Goal: Transaction & Acquisition: Purchase product/service

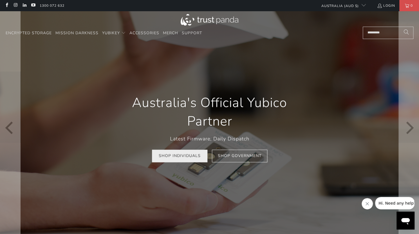
click at [184, 159] on link "Shop Individuals" at bounding box center [179, 156] width 55 height 13
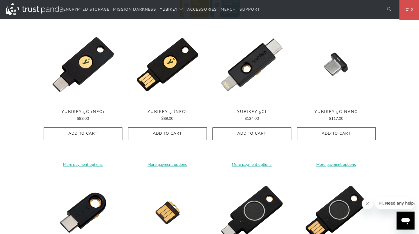
scroll to position [286, 0]
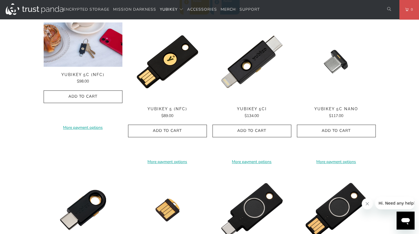
click at [78, 71] on div "**********" at bounding box center [83, 92] width 79 height 141
click at [78, 22] on img at bounding box center [83, 22] width 79 height 0
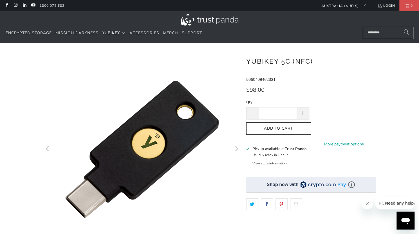
scroll to position [9, 0]
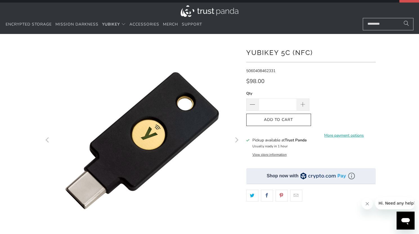
click at [261, 157] on button "View store information" at bounding box center [269, 155] width 34 height 4
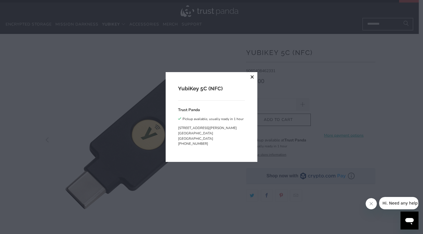
click at [250, 78] on button "close" at bounding box center [252, 77] width 10 height 10
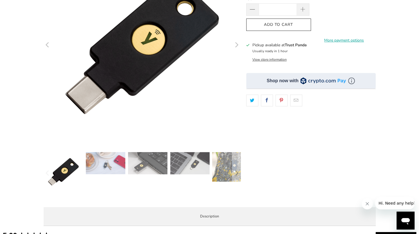
scroll to position [110, 0]
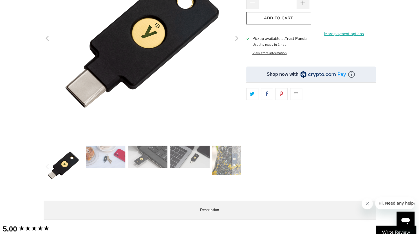
click at [146, 155] on img at bounding box center [147, 157] width 39 height 22
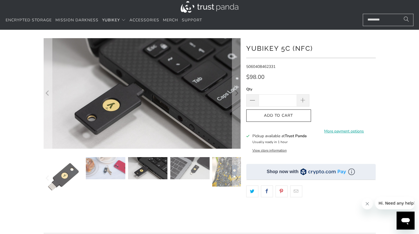
scroll to position [0, 0]
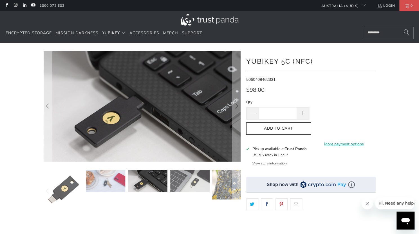
click at [96, 179] on img at bounding box center [105, 181] width 39 height 22
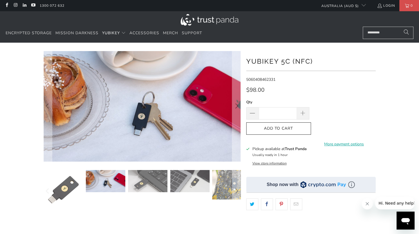
click at [146, 180] on img at bounding box center [147, 181] width 39 height 22
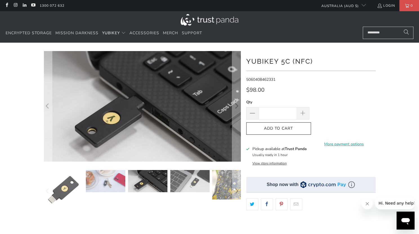
click at [183, 188] on img at bounding box center [189, 181] width 39 height 22
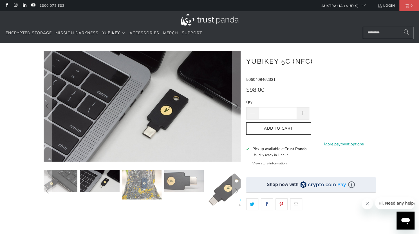
click at [186, 186] on img at bounding box center [183, 181] width 39 height 22
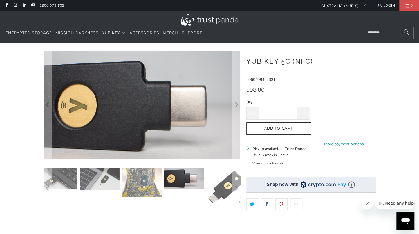
click at [206, 192] on div at bounding box center [142, 189] width 197 height 42
click at [216, 192] on img at bounding box center [226, 187] width 39 height 39
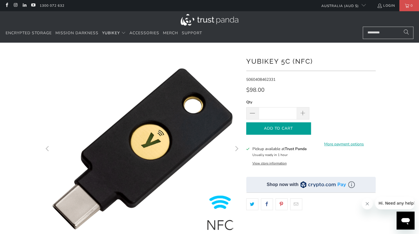
click at [274, 131] on icon "button" at bounding box center [278, 128] width 9 height 9
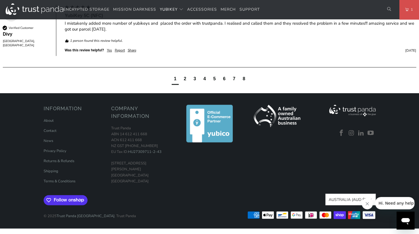
scroll to position [688, 0]
click at [50, 171] on link "Shipping" at bounding box center [51, 171] width 15 height 5
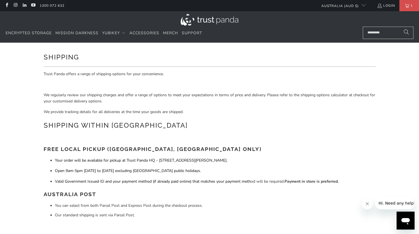
click at [155, 158] on span "Your order will be available for pickup at Trust Panda HQ - 19 David Ave, North…" at bounding box center [141, 160] width 172 height 5
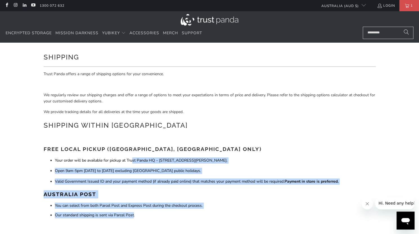
drag, startPoint x: 133, startPoint y: 162, endPoint x: 133, endPoint y: 218, distance: 55.4
click at [133, 218] on div "Trust Panda offers a range of shipping options for your convenience. We regular…" at bounding box center [210, 228] width 332 height 314
click at [133, 218] on li "Our standard shipping is sent via Parcel Post." at bounding box center [215, 215] width 320 height 6
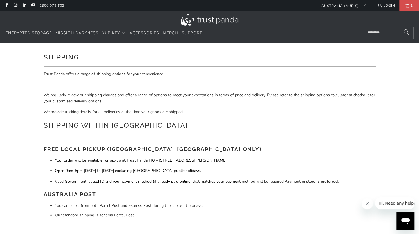
drag, startPoint x: 133, startPoint y: 218, endPoint x: 101, endPoint y: 148, distance: 77.0
click at [101, 148] on strong "Free Local Pickup (Sydney, NSW Only)" at bounding box center [153, 149] width 218 height 6
click at [151, 32] on span "Accessories" at bounding box center [144, 32] width 30 height 5
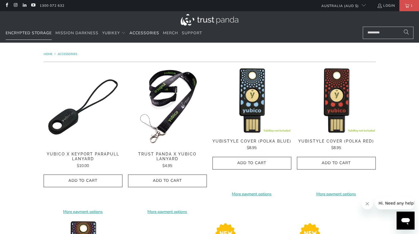
click at [31, 30] on link "Encrypted Storage" at bounding box center [29, 33] width 46 height 13
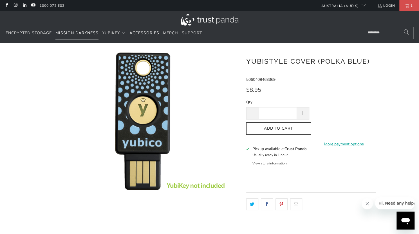
click at [71, 37] on link "Mission Darkness" at bounding box center [76, 33] width 43 height 13
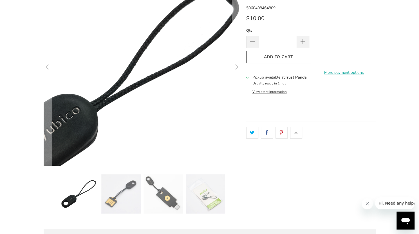
scroll to position [81, 0]
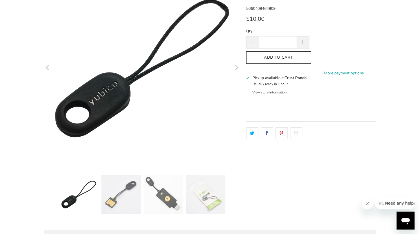
click at [110, 204] on img at bounding box center [120, 194] width 39 height 39
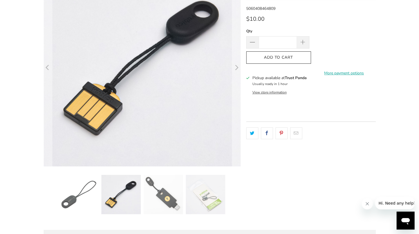
click at [165, 196] on img at bounding box center [162, 194] width 39 height 39
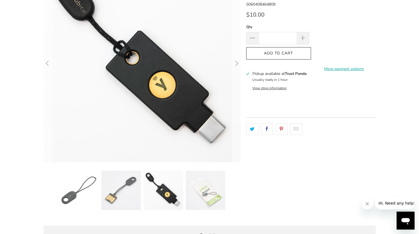
scroll to position [86, 0]
click at [135, 190] on img at bounding box center [120, 190] width 39 height 39
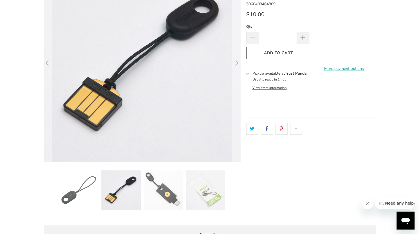
click at [159, 186] on img at bounding box center [162, 190] width 39 height 39
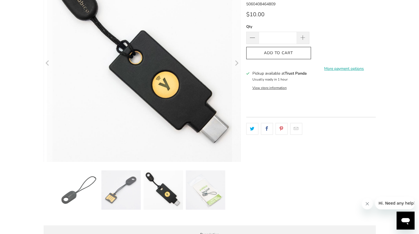
click at [201, 178] on img at bounding box center [205, 190] width 39 height 39
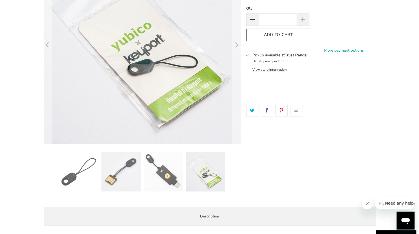
scroll to position [104, 0]
click at [118, 173] on img at bounding box center [120, 172] width 39 height 39
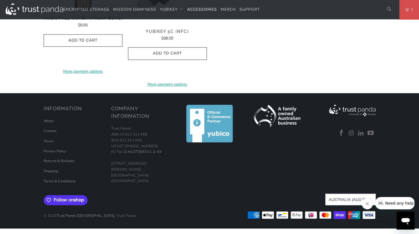
scroll to position [618, 0]
click at [204, 12] on span "Accessories" at bounding box center [202, 9] width 30 height 5
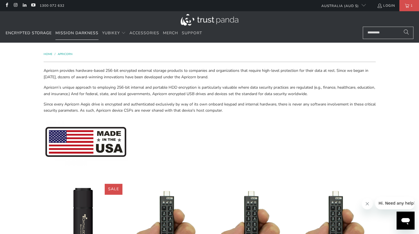
click at [76, 35] on span "Mission Darkness" at bounding box center [76, 32] width 43 height 5
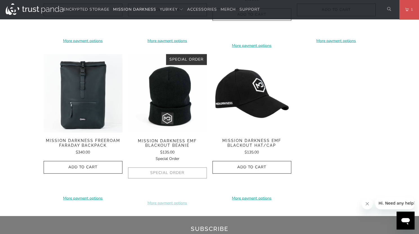
scroll to position [881, 0]
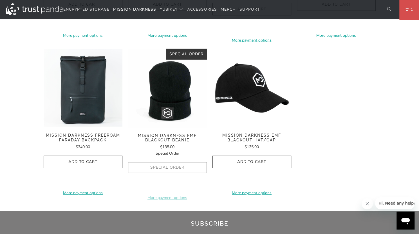
click at [229, 7] on span "Merch" at bounding box center [227, 9] width 15 height 5
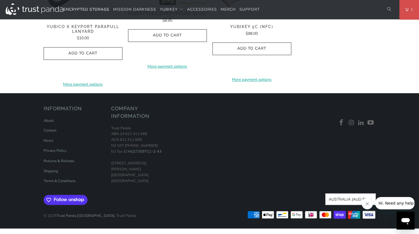
scroll to position [851, 0]
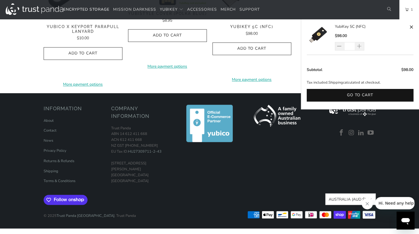
click at [411, 6] on span "1" at bounding box center [410, 9] width 4 height 6
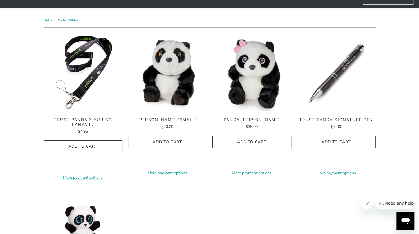
scroll to position [33, 0]
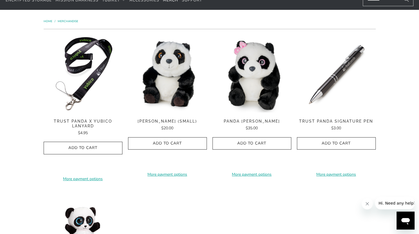
click at [271, 64] on img at bounding box center [251, 74] width 79 height 79
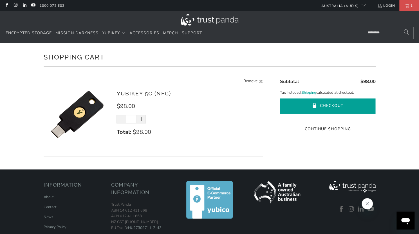
click at [293, 104] on button "Checkout" at bounding box center [327, 106] width 96 height 15
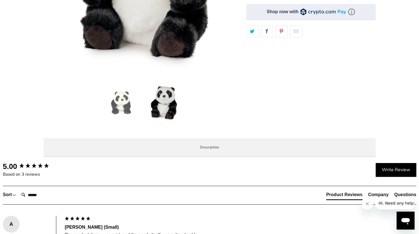
scroll to position [218, 0]
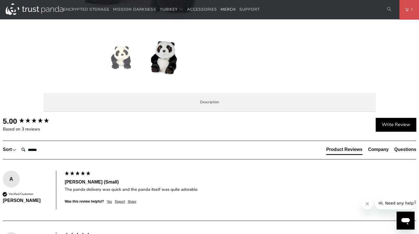
click at [0, 0] on li "Specifications" at bounding box center [0, 0] width 0 height 0
click at [0, 0] on span "Enterprise and Government" at bounding box center [0, 0] width 0 height 0
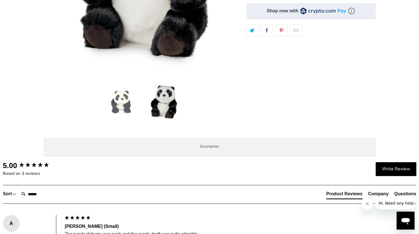
scroll to position [174, 0]
click at [0, 0] on li "Local Service & Support" at bounding box center [0, 0] width 0 height 0
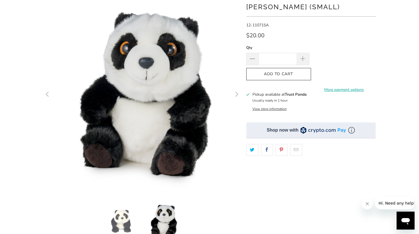
scroll to position [51, 0]
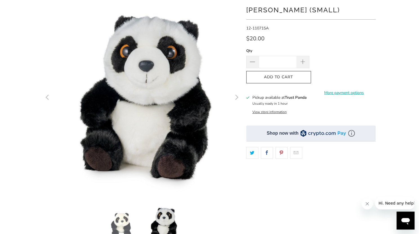
click at [122, 220] on img at bounding box center [120, 224] width 39 height 39
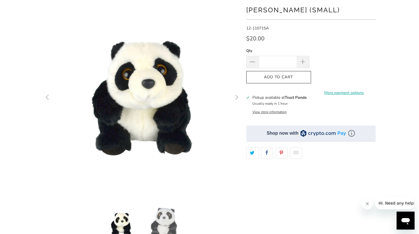
click at [162, 218] on img at bounding box center [162, 224] width 39 height 39
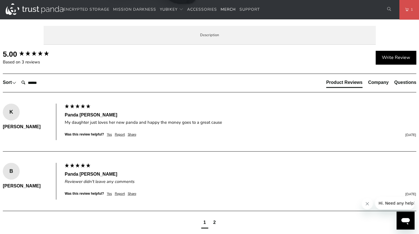
scroll to position [201, 0]
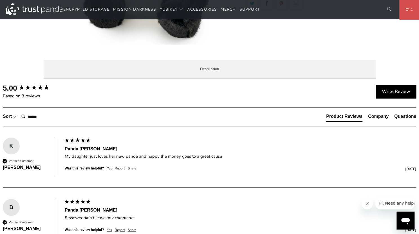
click at [0, 0] on span "Specifications" at bounding box center [0, 0] width 0 height 0
click at [0, 0] on span "Enterprise and Government" at bounding box center [0, 0] width 0 height 0
click at [0, 0] on span "Local Service & Support" at bounding box center [0, 0] width 0 height 0
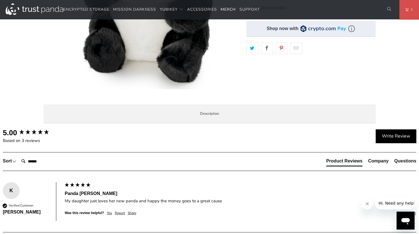
scroll to position [0, 0]
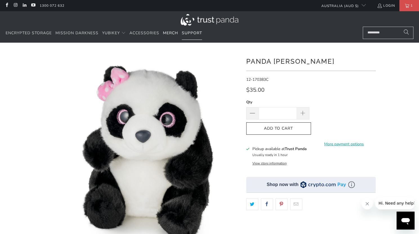
click at [196, 34] on span "Support" at bounding box center [192, 32] width 20 height 5
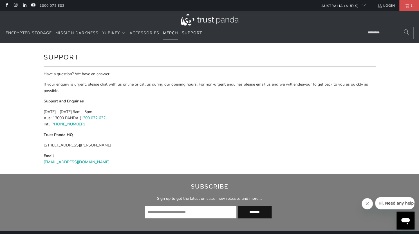
click at [168, 33] on span "Merch" at bounding box center [170, 32] width 15 height 5
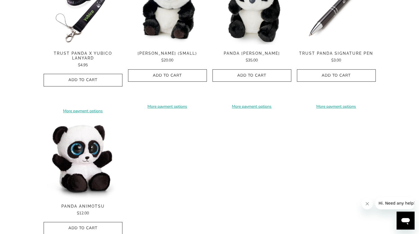
scroll to position [94, 0]
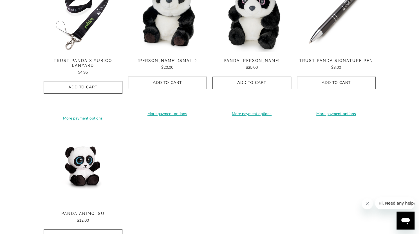
click at [328, 28] on img at bounding box center [336, 13] width 79 height 79
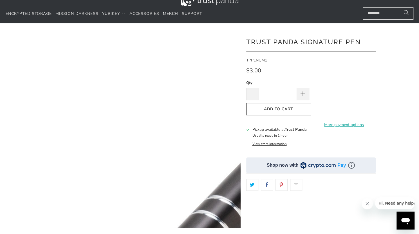
scroll to position [22, 0]
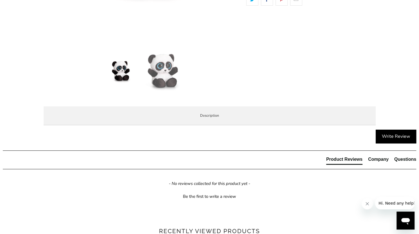
scroll to position [205, 0]
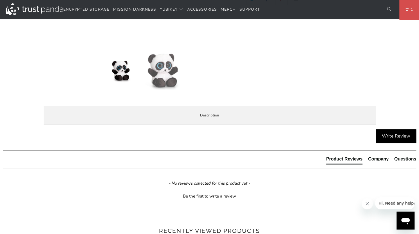
click at [0, 0] on span "Specifications" at bounding box center [0, 0] width 0 height 0
click at [0, 0] on span "Enterprise and Government" at bounding box center [0, 0] width 0 height 0
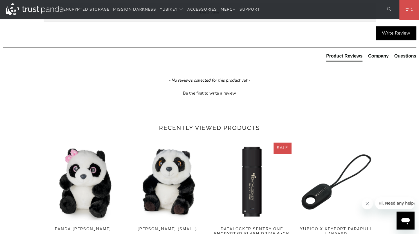
scroll to position [310, 0]
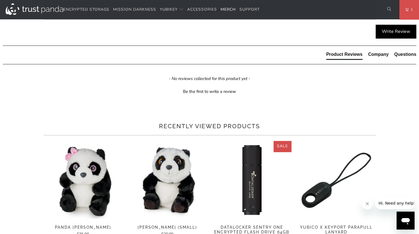
click at [408, 223] on icon "Open messaging window" at bounding box center [405, 221] width 10 height 10
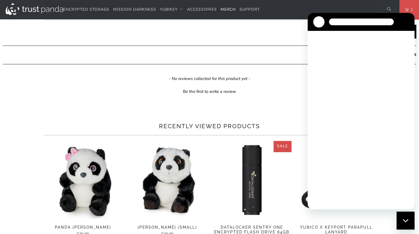
scroll to position [0, 0]
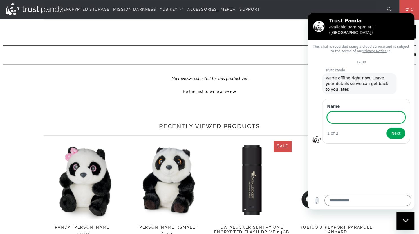
click at [0, 0] on span "Local Service & Support" at bounding box center [0, 0] width 0 height 0
click at [385, 24] on h2 "Trust Panda" at bounding box center [369, 20] width 80 height 7
click at [408, 217] on div "Close messaging window" at bounding box center [405, 220] width 17 height 17
type textarea "*"
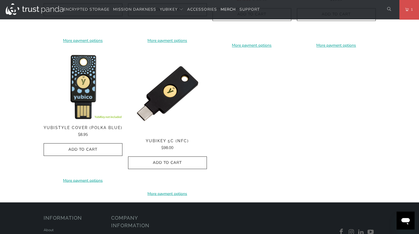
scroll to position [550, 0]
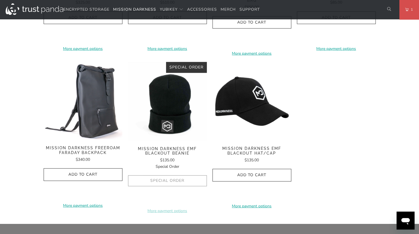
scroll to position [871, 0]
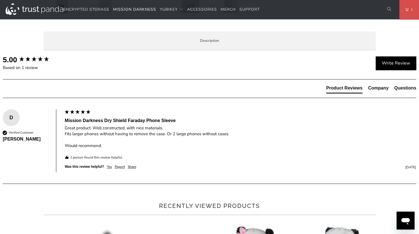
scroll to position [281, 0]
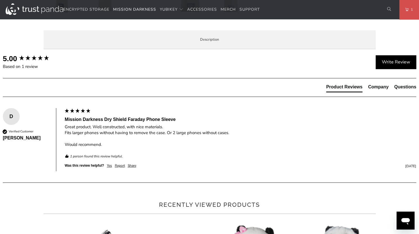
drag, startPoint x: 193, startPoint y: 84, endPoint x: 192, endPoint y: 143, distance: 58.7
click at [0, 0] on div "Overview Product Features Enterprise and Government Local Service & Support Ove…" at bounding box center [0, 0] width 0 height 0
click at [0, 0] on li "Product Features" at bounding box center [0, 0] width 0 height 0
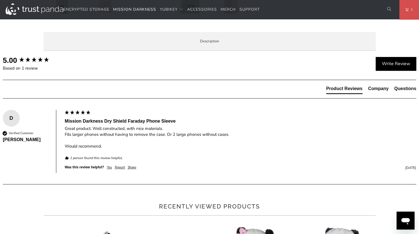
scroll to position [277, 0]
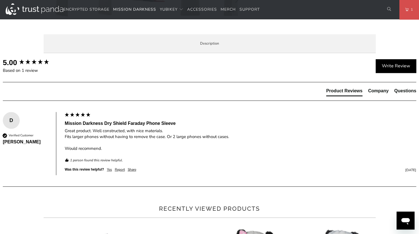
click at [0, 0] on span "Enterprise and Government" at bounding box center [0, 0] width 0 height 0
click at [0, 0] on span "Local Service & Support" at bounding box center [0, 0] width 0 height 0
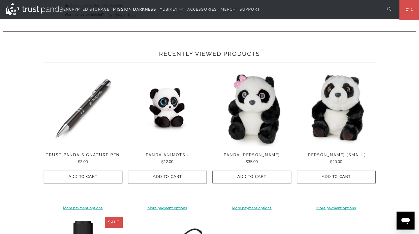
scroll to position [434, 0]
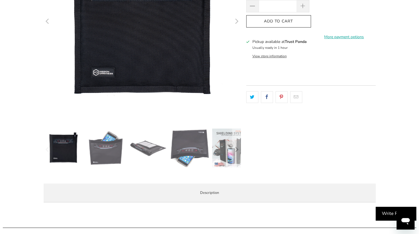
scroll to position [130, 0]
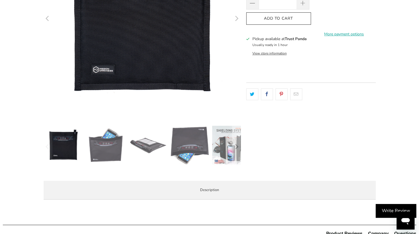
click at [112, 150] on img at bounding box center [105, 145] width 39 height 39
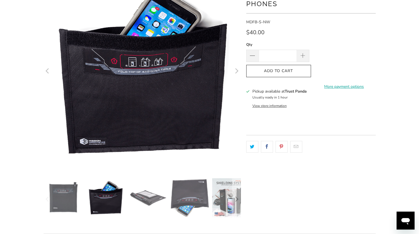
scroll to position [80, 0]
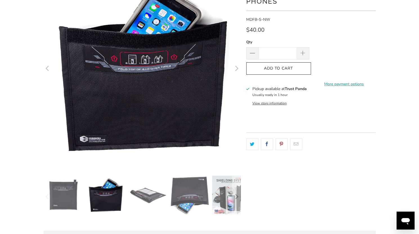
click at [136, 202] on img at bounding box center [147, 195] width 39 height 39
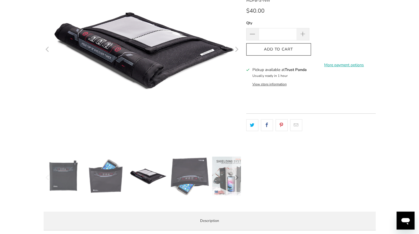
scroll to position [100, 0]
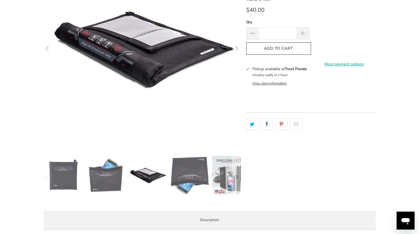
click at [194, 181] on img at bounding box center [189, 175] width 39 height 39
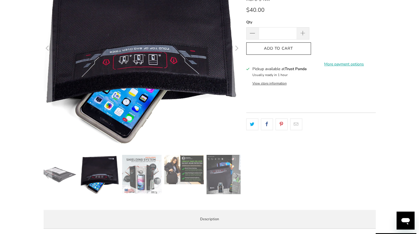
click at [219, 178] on img at bounding box center [226, 174] width 39 height 39
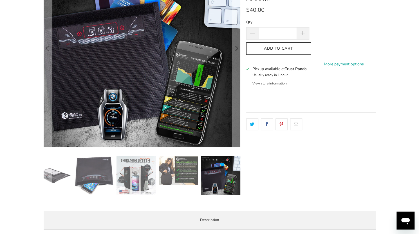
click at [175, 172] on img at bounding box center [178, 170] width 39 height 29
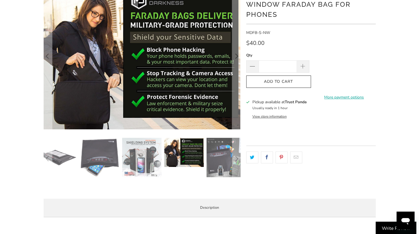
scroll to position [68, 0]
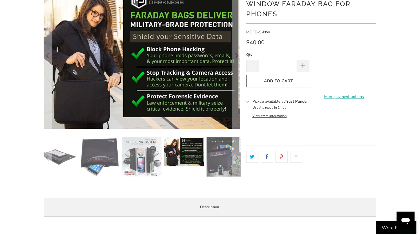
click at [223, 155] on img at bounding box center [226, 156] width 39 height 39
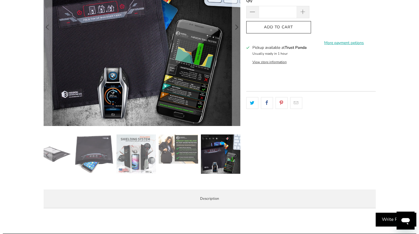
scroll to position [129, 0]
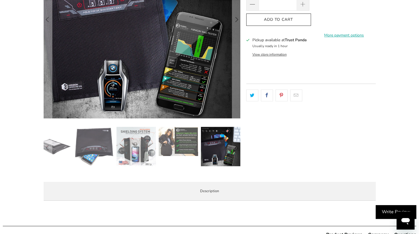
click at [226, 141] on img at bounding box center [220, 146] width 39 height 39
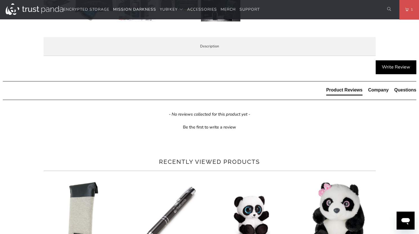
scroll to position [340, 0]
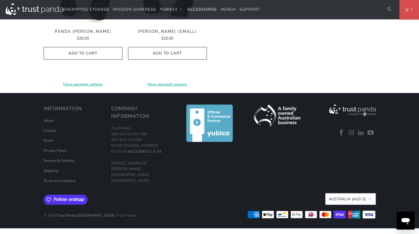
scroll to position [793, 0]
click at [47, 121] on link "About" at bounding box center [49, 120] width 10 height 5
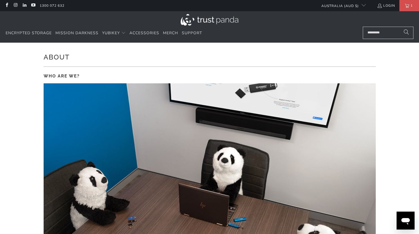
click at [211, 19] on img at bounding box center [209, 20] width 58 height 12
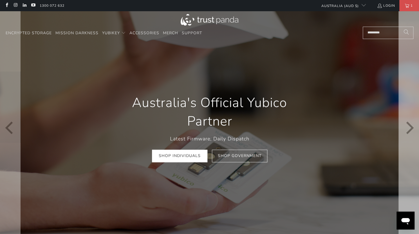
click at [408, 136] on icon "Next" at bounding box center [408, 128] width 13 height 140
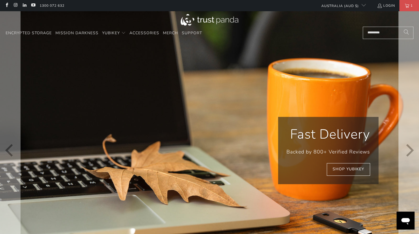
click at [408, 136] on icon "Next" at bounding box center [408, 151] width 13 height 168
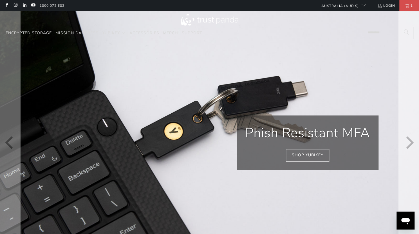
click at [411, 139] on icon "Next" at bounding box center [408, 143] width 13 height 158
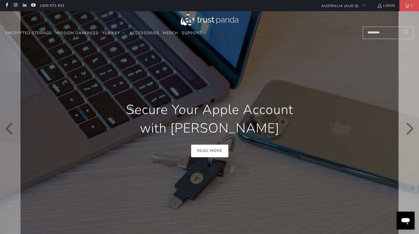
scroll to position [0, 79]
click at [411, 139] on icon "Next" at bounding box center [408, 128] width 13 height 141
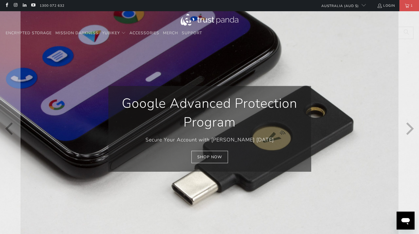
click at [411, 139] on icon "Next" at bounding box center [408, 128] width 13 height 141
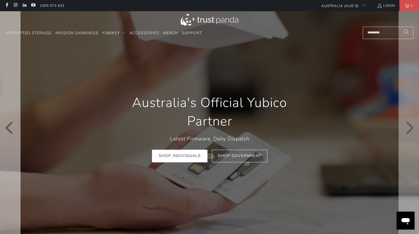
click at [6, 134] on icon "Previous" at bounding box center [10, 128] width 13 height 140
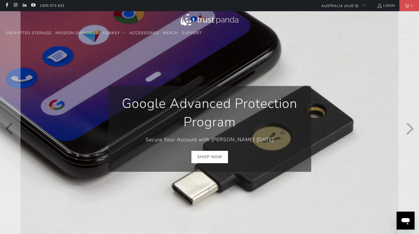
click at [203, 160] on link "Shop Now" at bounding box center [209, 157] width 37 height 13
